Goal: Task Accomplishment & Management: Manage account settings

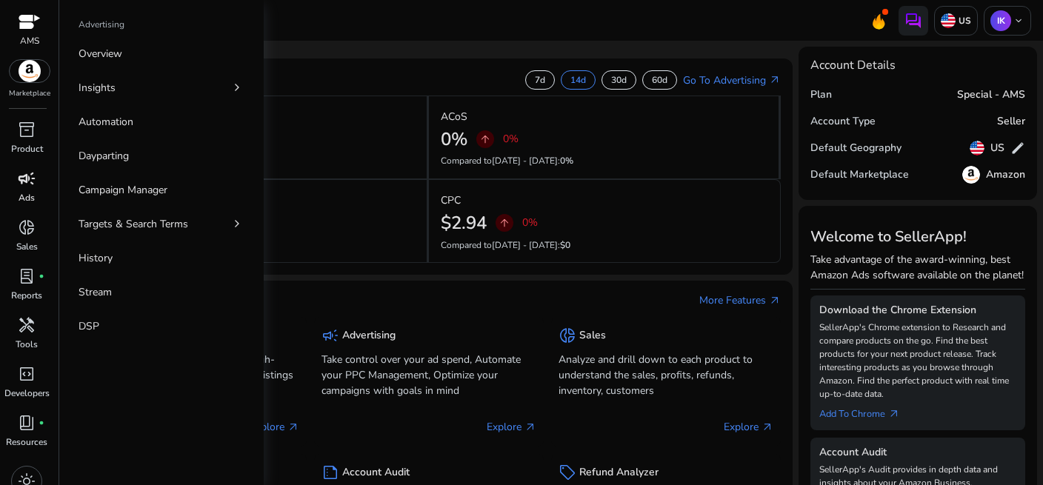
click at [19, 190] on link "campaign Ads" at bounding box center [26, 191] width 53 height 49
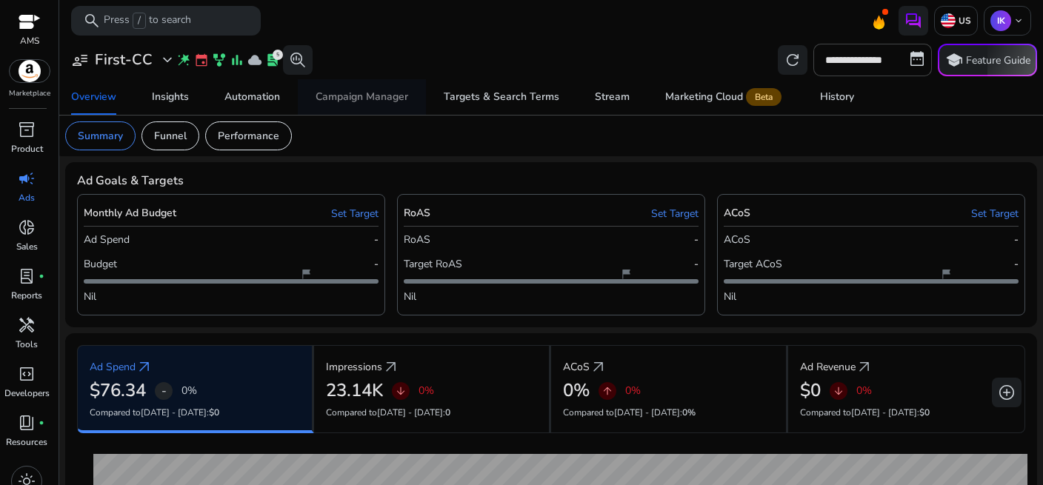
click at [351, 96] on div "Campaign Manager" at bounding box center [362, 97] width 93 height 10
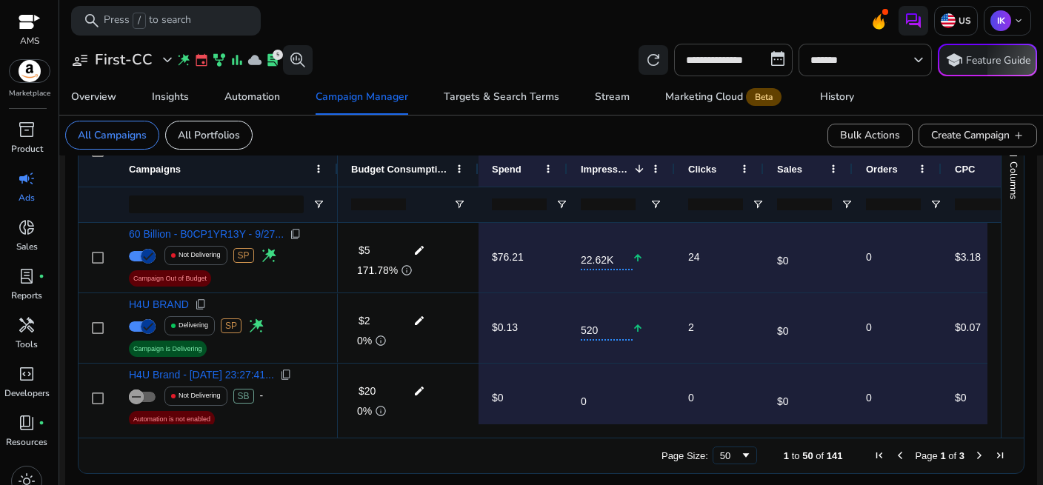
scroll to position [544, 0]
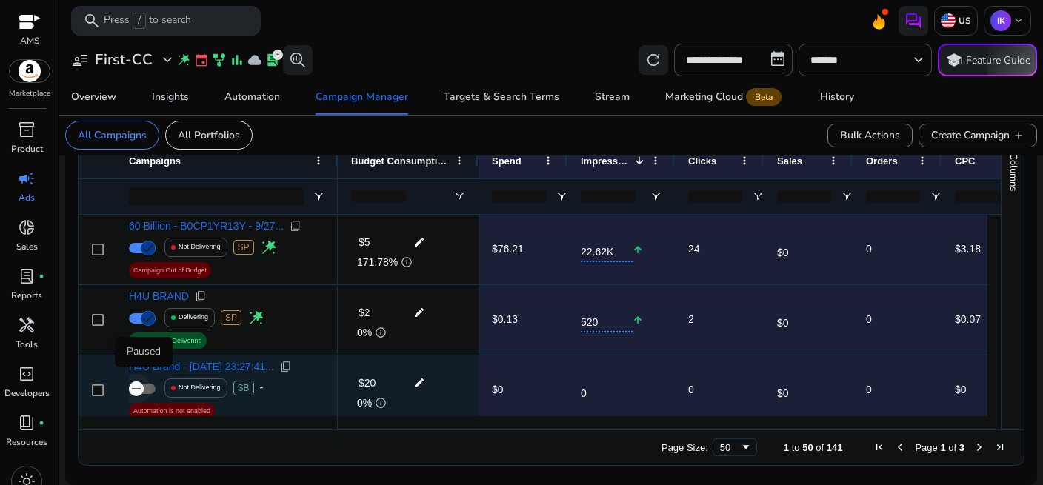
click at [141, 388] on icon "button" at bounding box center [136, 388] width 13 height 13
click at [133, 390] on span "button" at bounding box center [148, 389] width 30 height 30
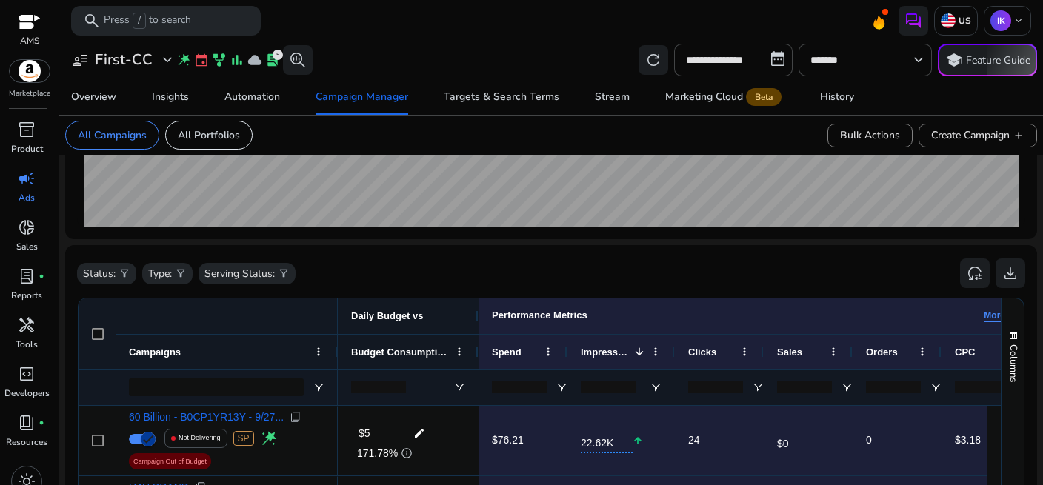
scroll to position [381, 0]
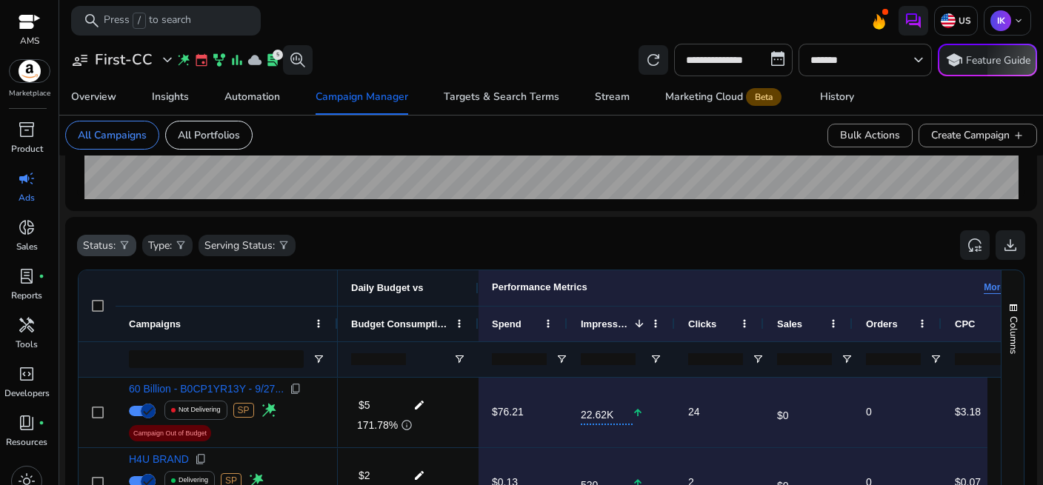
click at [118, 247] on div "Status: filter_alt" at bounding box center [106, 245] width 59 height 21
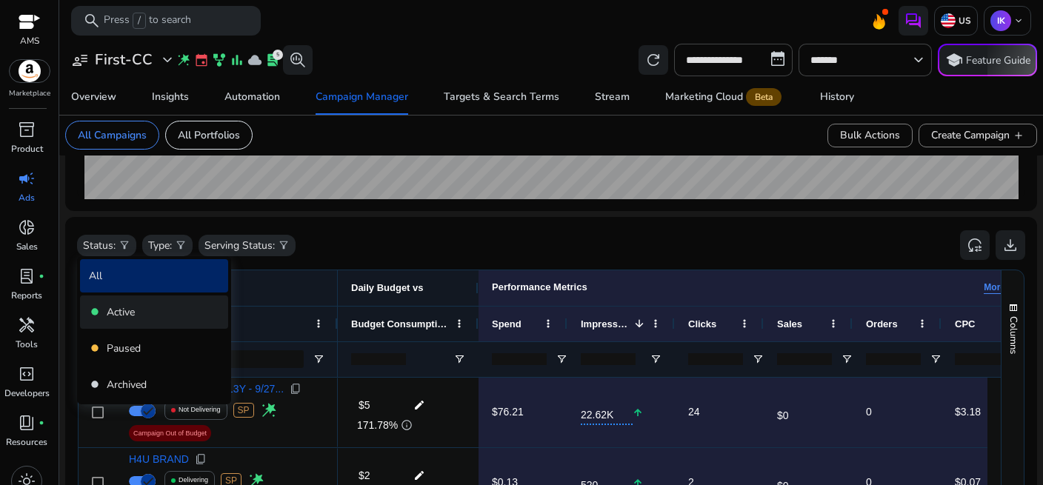
click at [102, 315] on div "fiber_manual_record Active" at bounding box center [154, 312] width 148 height 33
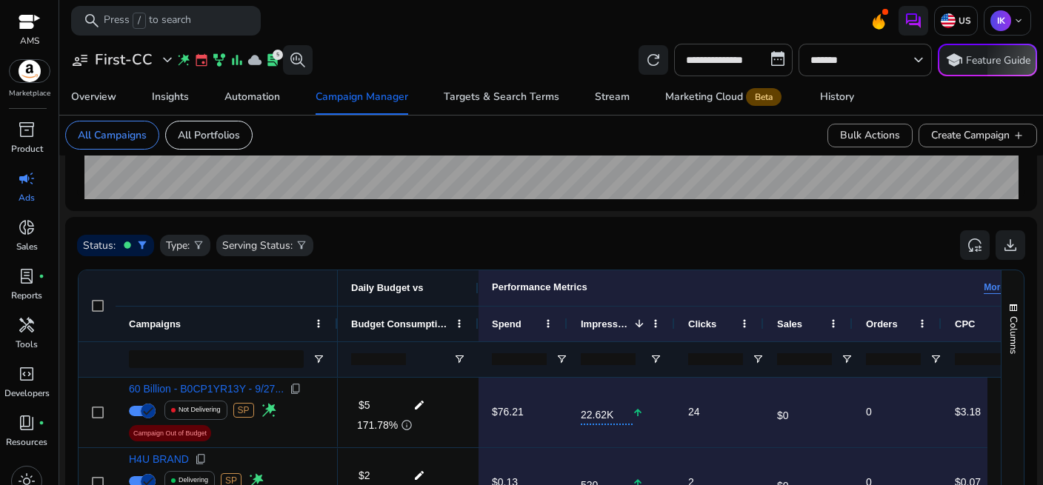
click at [70, 38] on mat-toolbar "search Press / to search US IK keyboard_arrow_down" at bounding box center [551, 20] width 984 height 41
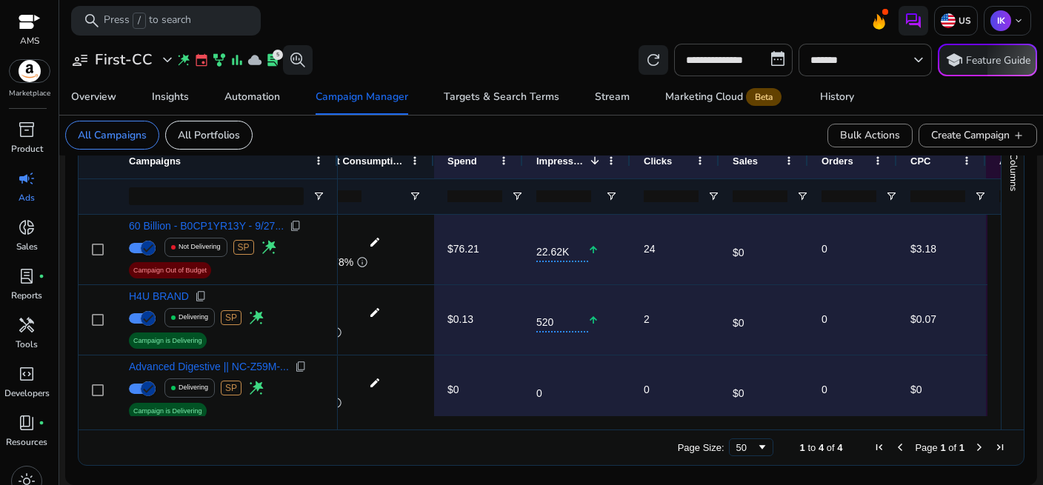
scroll to position [0, 0]
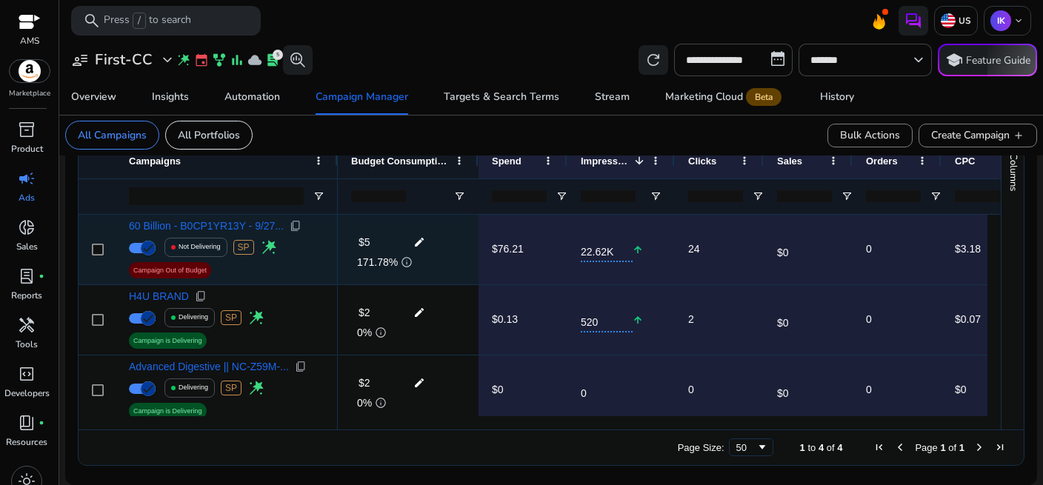
click at [416, 240] on mat-icon "edit" at bounding box center [419, 242] width 19 height 22
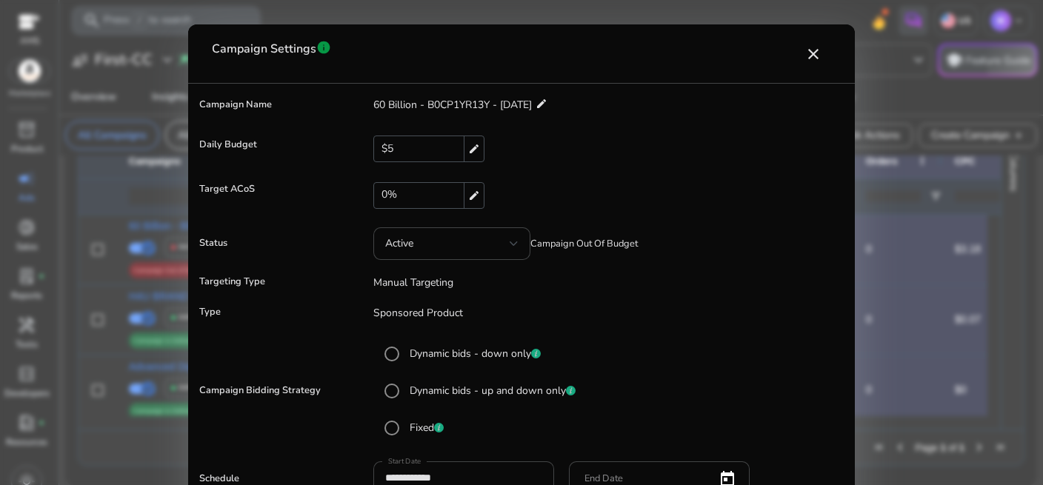
click at [429, 141] on div "$5 edit" at bounding box center [428, 149] width 111 height 27
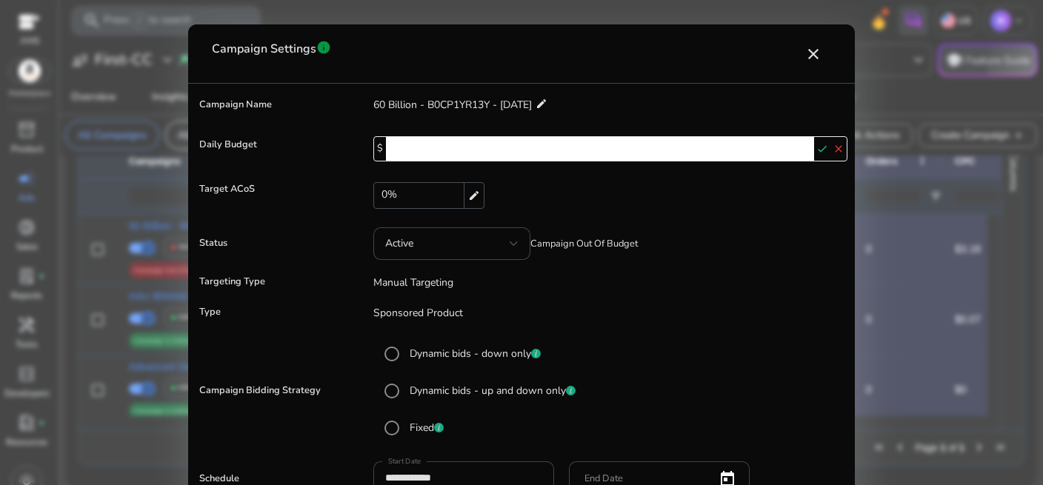
click at [410, 146] on input "*" at bounding box center [600, 149] width 428 height 24
type input "*"
click at [750, 311] on p "Sponsored Product" at bounding box center [603, 313] width 489 height 16
click at [820, 150] on mat-icon "check" at bounding box center [822, 149] width 16 height 22
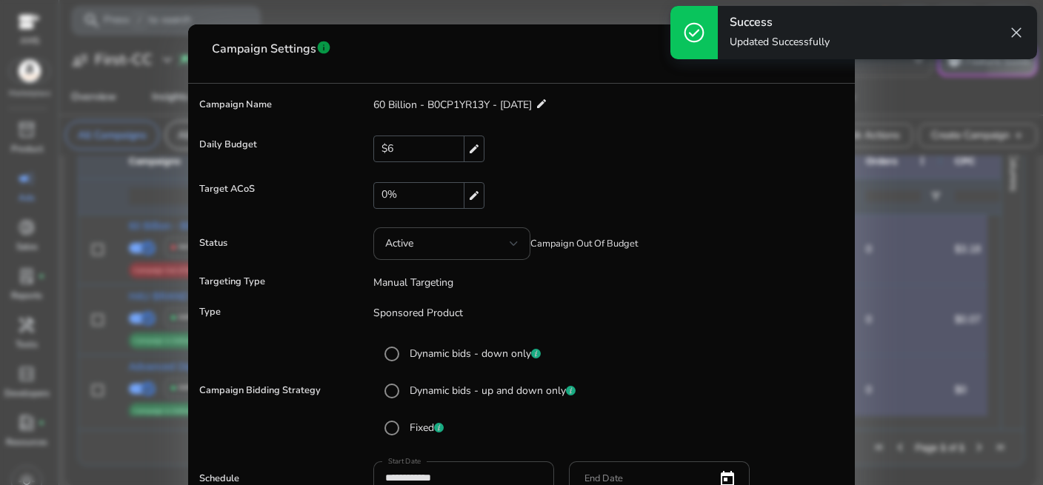
click at [1015, 29] on span "close" at bounding box center [1017, 33] width 18 height 18
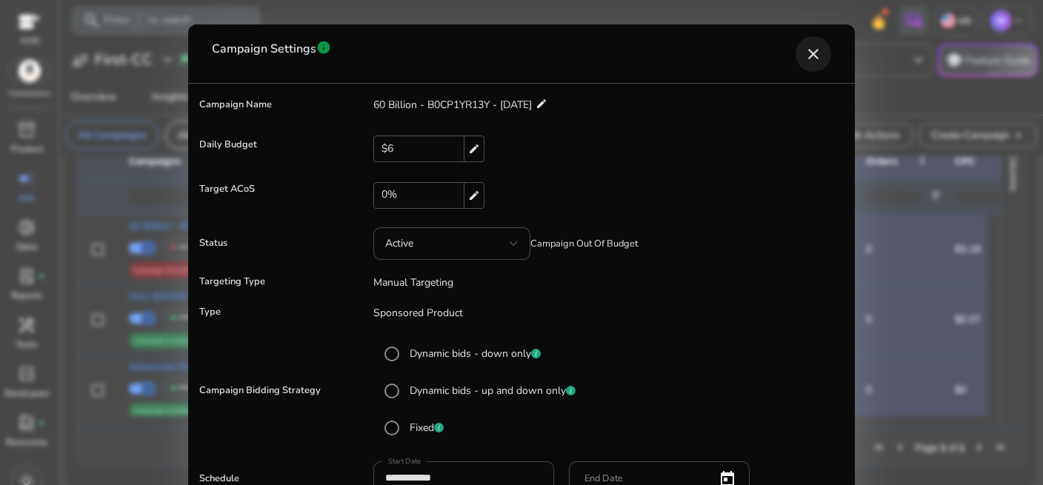
click at [812, 53] on mat-icon "close" at bounding box center [814, 54] width 18 height 18
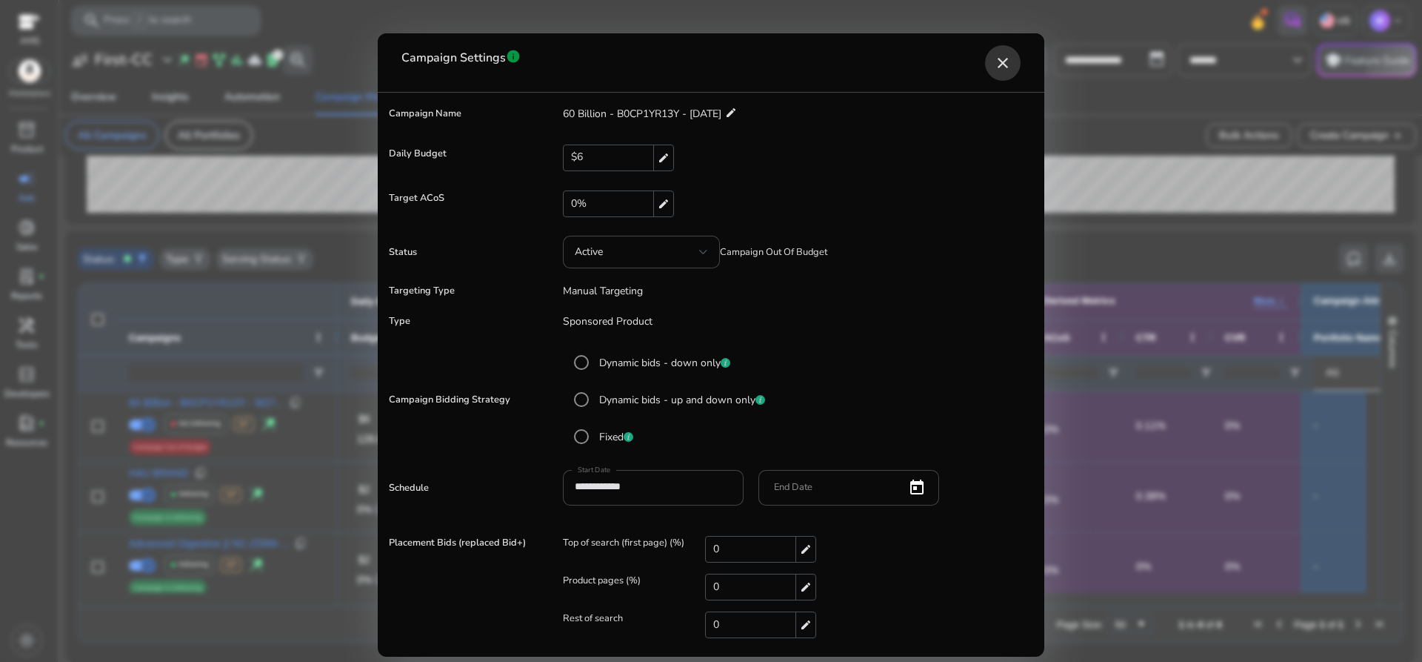
click at [1009, 57] on mat-icon "close" at bounding box center [1003, 63] width 18 height 18
